Goal: Information Seeking & Learning: Learn about a topic

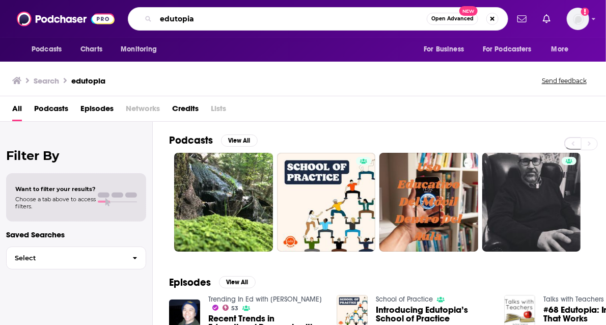
drag, startPoint x: 214, startPoint y: 18, endPoint x: 161, endPoint y: 17, distance: 53.0
click at [161, 17] on input "edutopia" at bounding box center [291, 19] width 271 height 16
paste input "San Francisco Experience Podcast"
type input "San Francisco Experience Podcast"
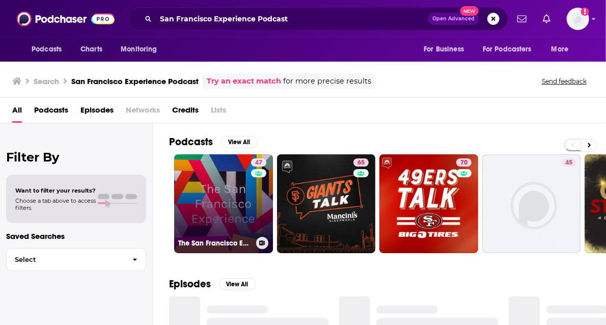
click at [217, 200] on link "47 The San Francisco Experience" at bounding box center [223, 203] width 99 height 99
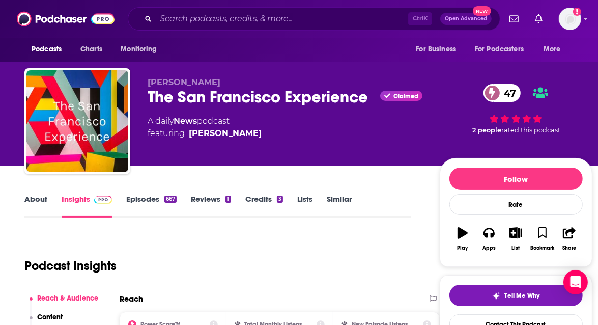
click at [138, 194] on link "Episodes 667" at bounding box center [151, 205] width 50 height 23
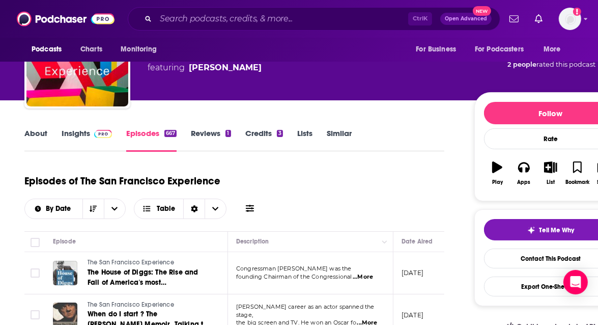
scroll to position [51, 0]
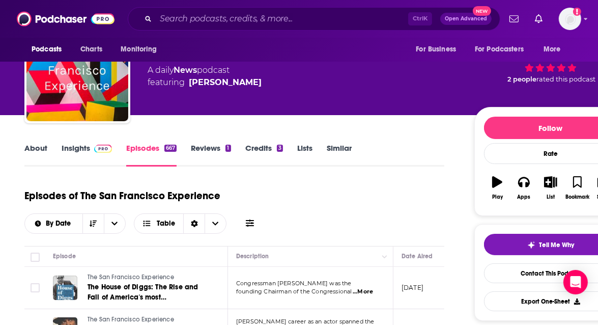
click at [69, 148] on link "Insights" at bounding box center [87, 154] width 50 height 23
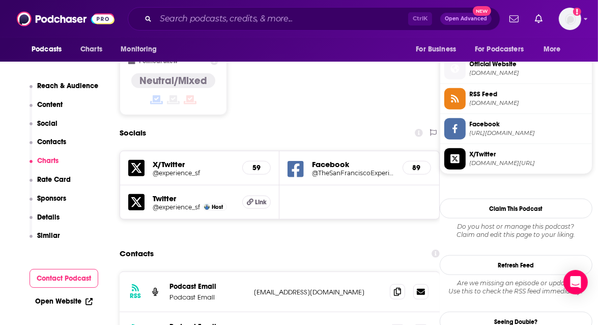
scroll to position [662, 0]
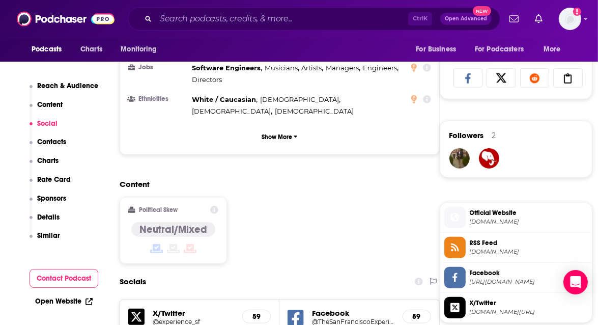
click at [66, 86] on p "Reach & Audience" at bounding box center [67, 85] width 61 height 9
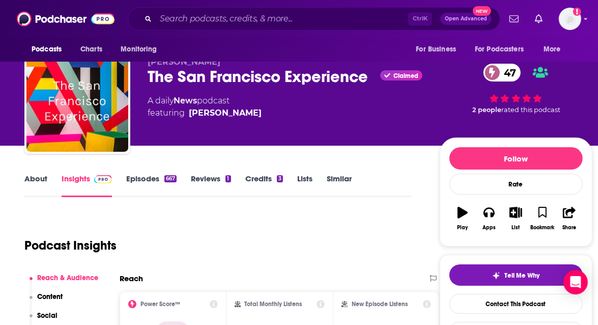
scroll to position [0, 0]
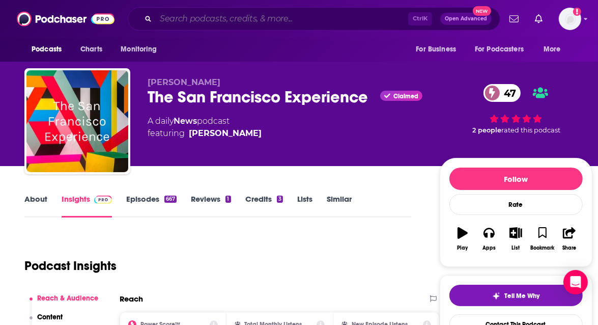
click at [192, 18] on input "Search podcasts, credits, & more..." at bounding box center [282, 19] width 253 height 16
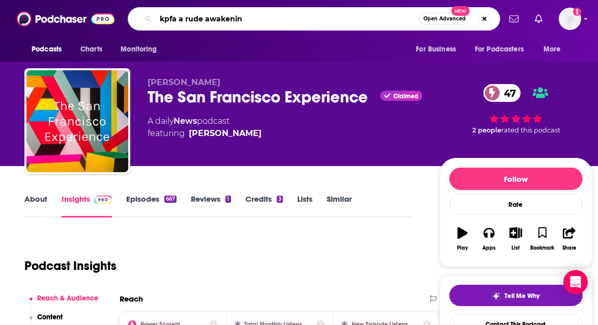
type input "kpfa a rude awakening"
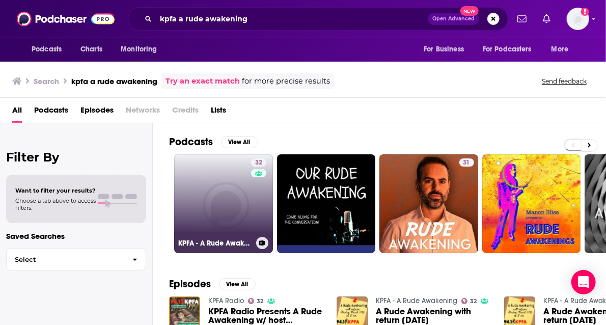
click at [218, 197] on link "32 KPFA - A Rude Awakening" at bounding box center [223, 203] width 99 height 99
